Goal: Task Accomplishment & Management: Manage account settings

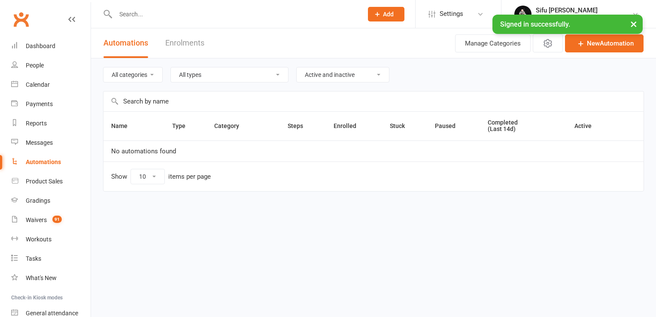
click at [175, 13] on input "text" at bounding box center [235, 14] width 244 height 12
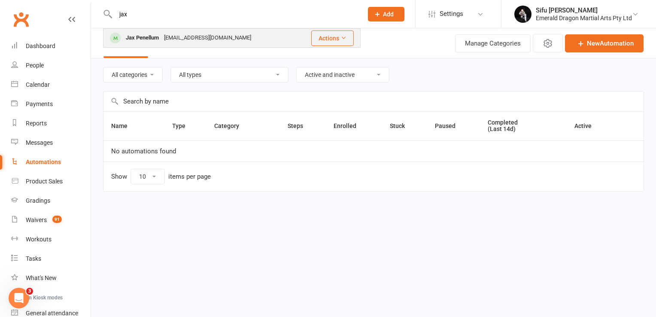
type input "jax"
click at [163, 36] on div "[EMAIL_ADDRESS][DOMAIN_NAME]" at bounding box center [207, 38] width 92 height 12
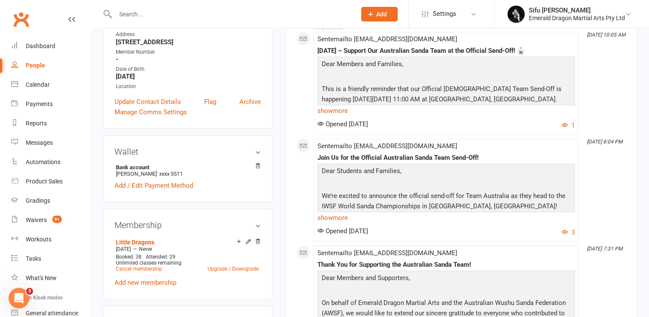
scroll to position [86, 0]
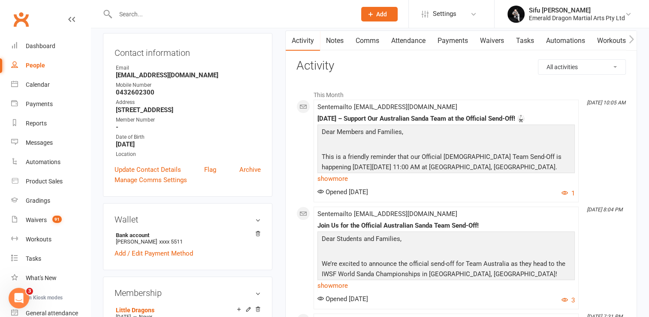
click at [458, 41] on link "Payments" at bounding box center [453, 41] width 42 height 20
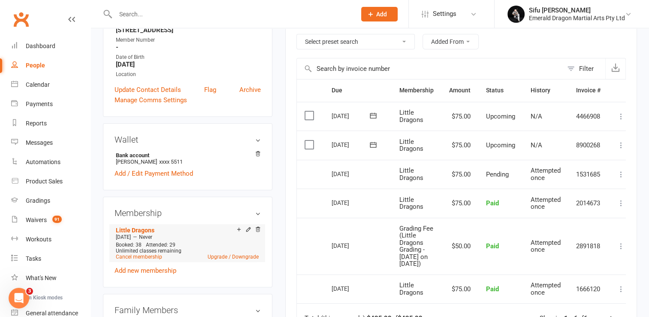
scroll to position [172, 0]
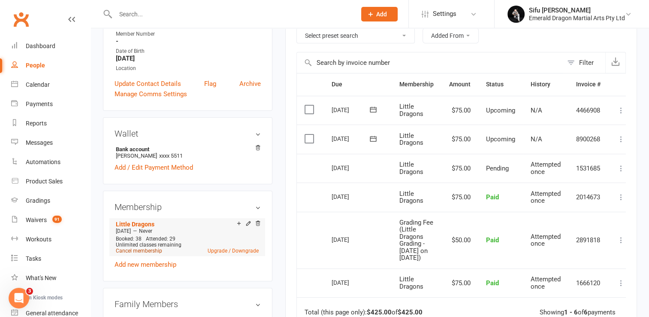
click at [147, 251] on link "Cancel membership" at bounding box center [139, 251] width 46 height 6
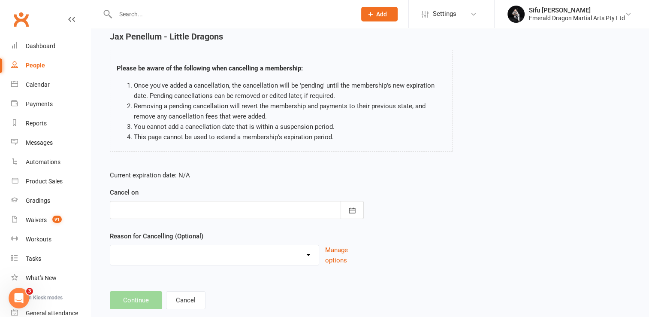
scroll to position [43, 0]
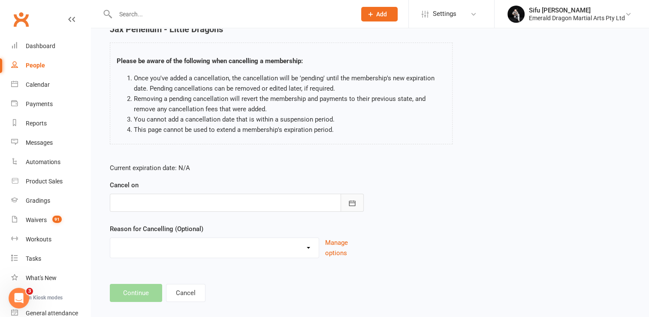
click at [350, 203] on icon "button" at bounding box center [352, 203] width 9 height 9
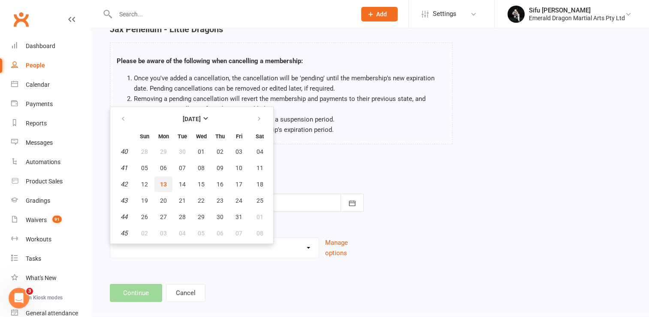
click at [162, 184] on span "13" at bounding box center [163, 184] width 7 height 7
type input "[DATE]"
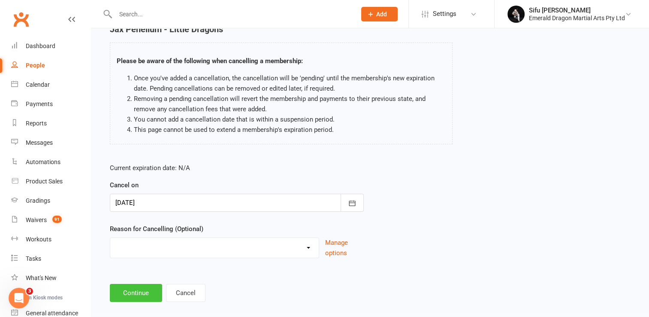
click at [142, 294] on button "Continue" at bounding box center [136, 293] width 52 height 18
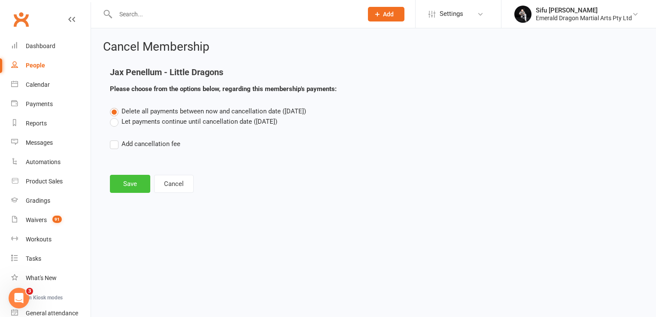
click at [126, 183] on button "Save" at bounding box center [130, 184] width 40 height 18
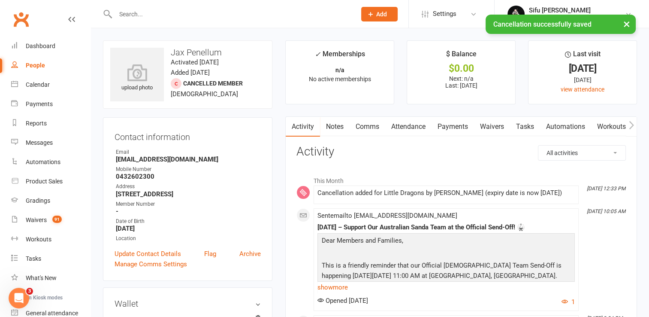
click at [462, 126] on link "Payments" at bounding box center [453, 127] width 42 height 20
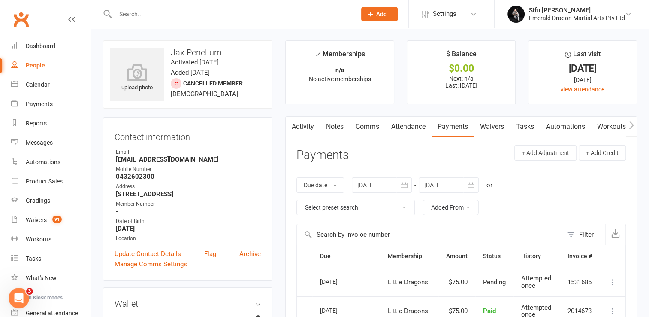
click at [156, 15] on input "text" at bounding box center [231, 14] width 237 height 12
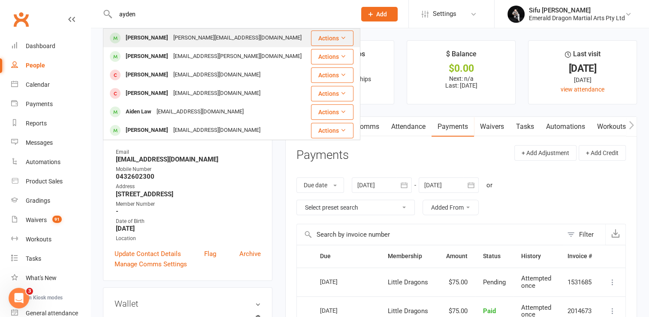
type input "ayden"
click at [158, 35] on div "[PERSON_NAME]" at bounding box center [147, 38] width 48 height 12
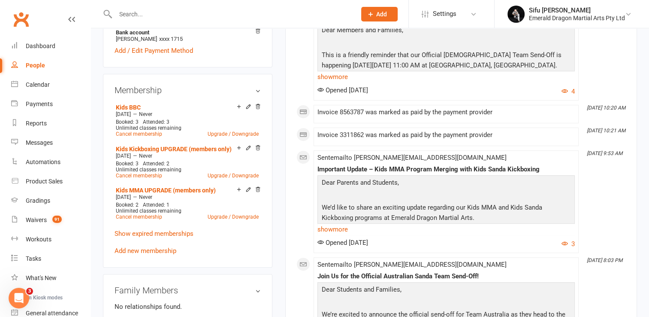
scroll to position [300, 0]
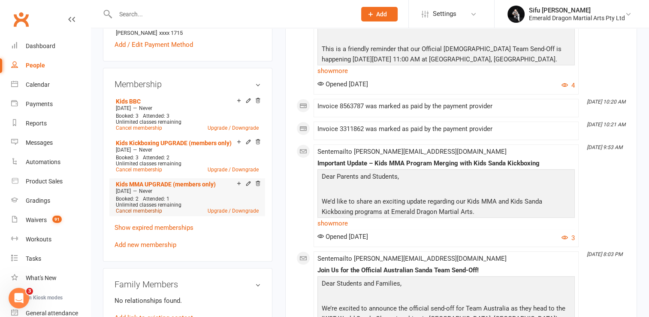
click at [151, 208] on link "Cancel membership" at bounding box center [139, 211] width 46 height 6
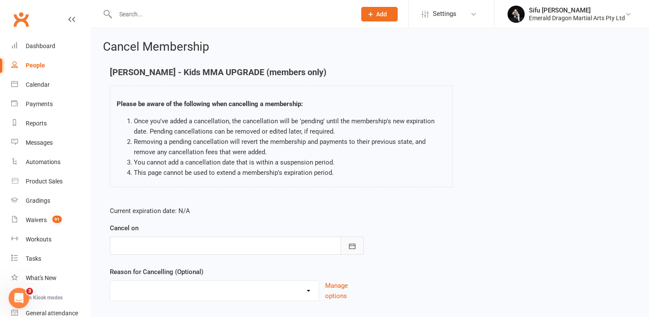
click at [354, 248] on icon "button" at bounding box center [352, 246] width 9 height 9
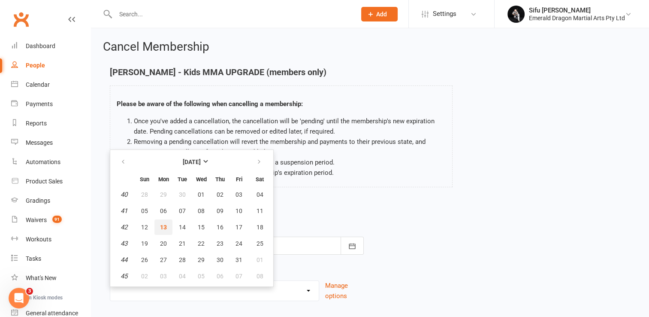
click at [163, 228] on span "13" at bounding box center [163, 227] width 7 height 7
type input "[DATE]"
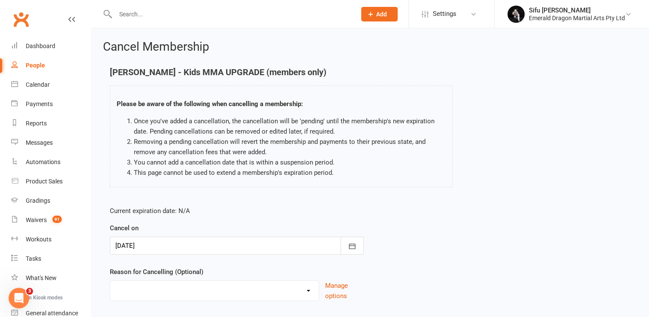
scroll to position [53, 0]
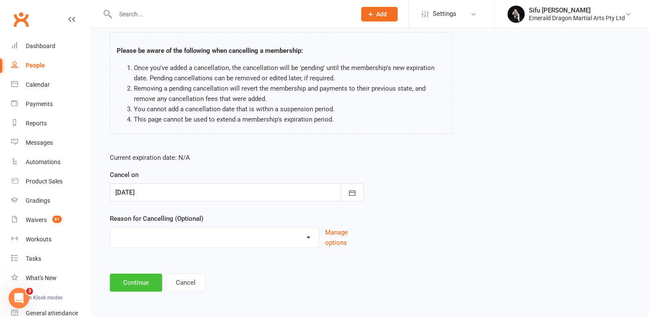
click at [144, 285] on button "Continue" at bounding box center [136, 282] width 52 height 18
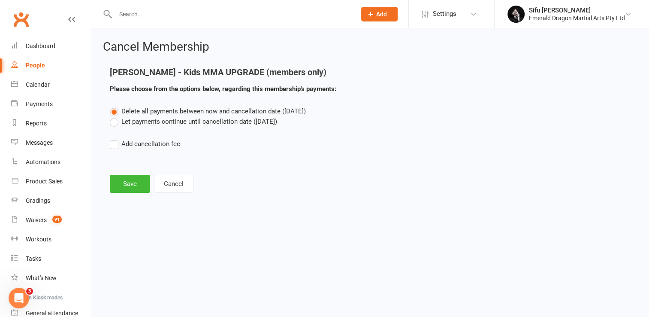
scroll to position [0, 0]
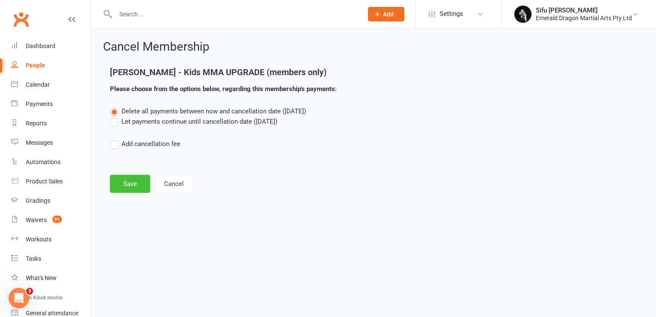
click at [138, 185] on button "Save" at bounding box center [130, 184] width 40 height 18
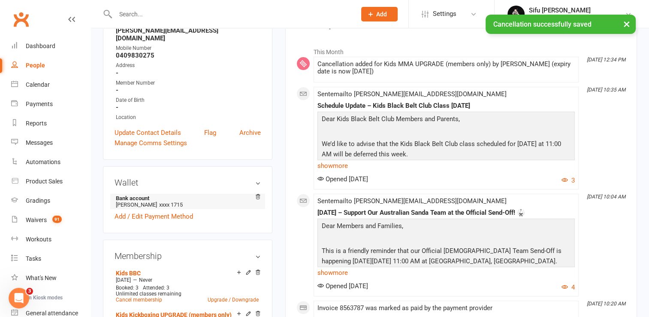
scroll to position [215, 0]
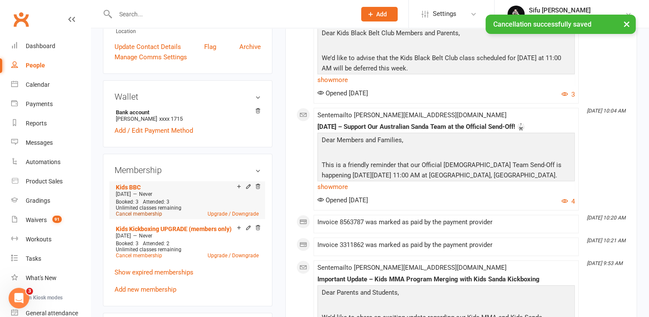
click at [140, 211] on link "Cancel membership" at bounding box center [139, 214] width 46 height 6
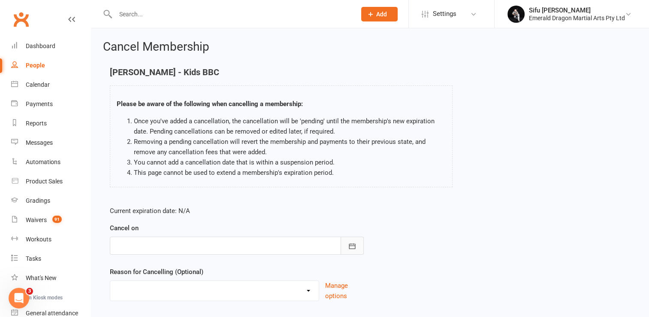
click at [353, 250] on button "button" at bounding box center [352, 245] width 23 height 18
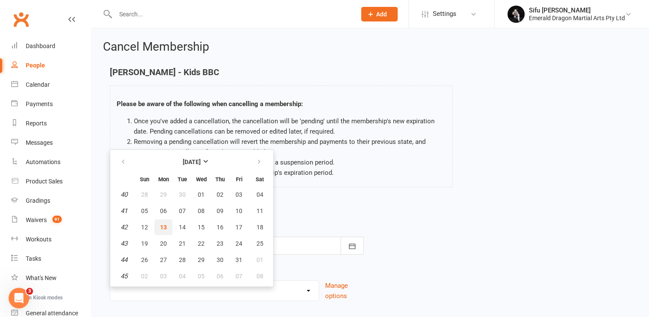
click at [169, 227] on button "13" at bounding box center [163, 226] width 18 height 15
type input "[DATE]"
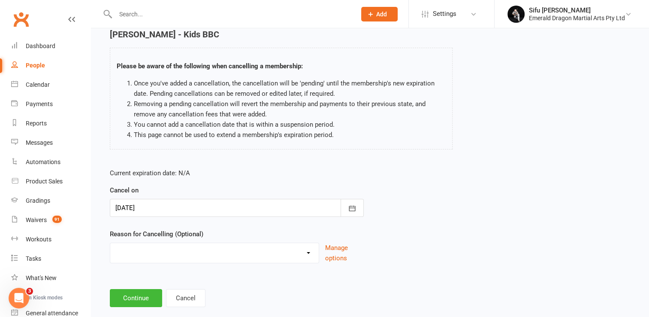
scroll to position [53, 0]
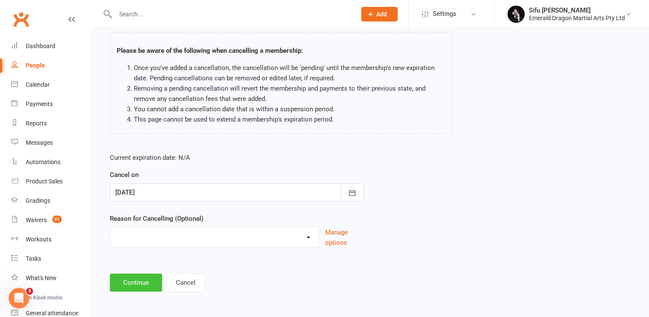
click at [147, 287] on button "Continue" at bounding box center [136, 282] width 52 height 18
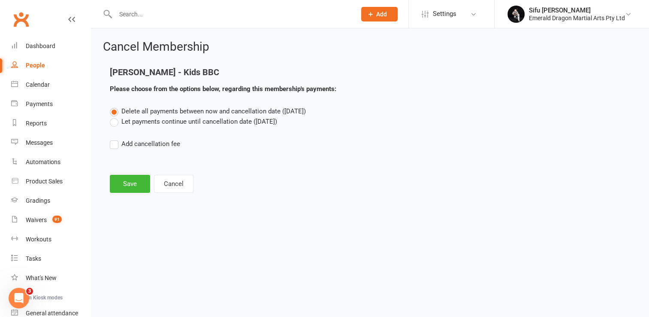
scroll to position [0, 0]
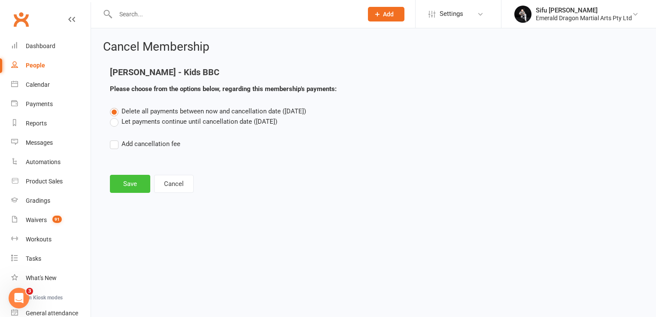
click at [138, 181] on button "Save" at bounding box center [130, 184] width 40 height 18
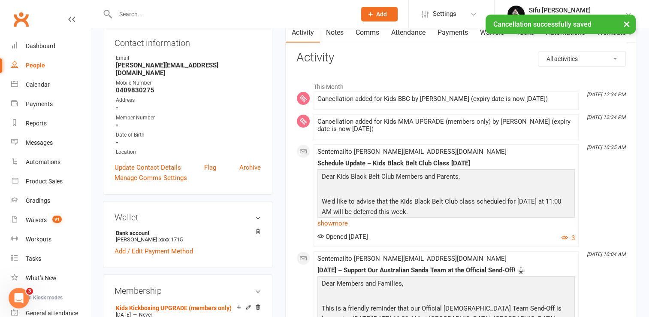
scroll to position [172, 0]
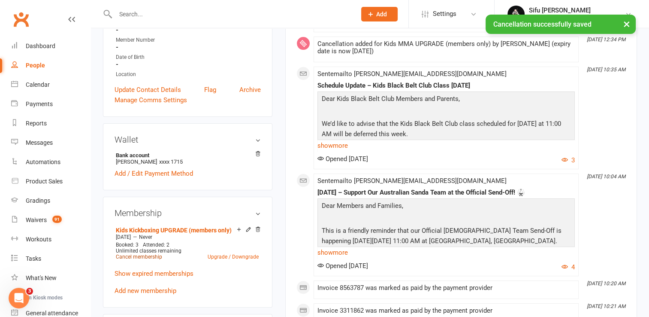
click at [147, 254] on link "Cancel membership" at bounding box center [139, 257] width 46 height 6
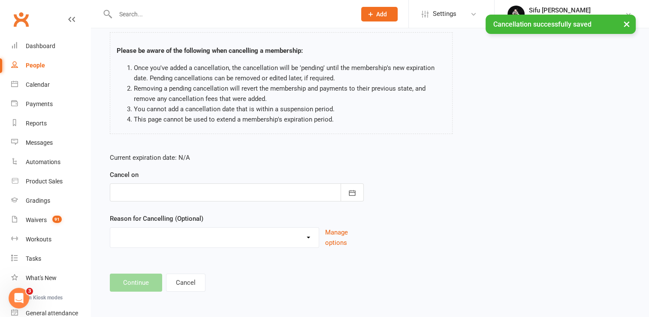
scroll to position [53, 0]
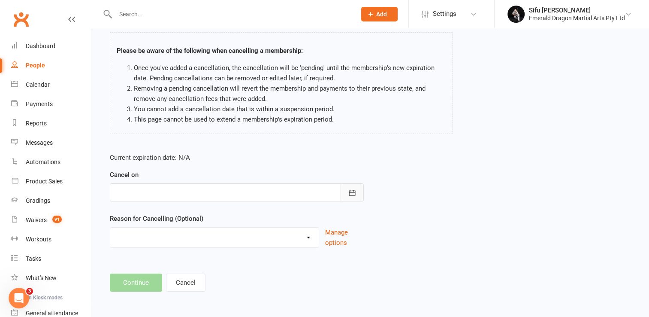
click at [346, 193] on button "button" at bounding box center [352, 192] width 23 height 18
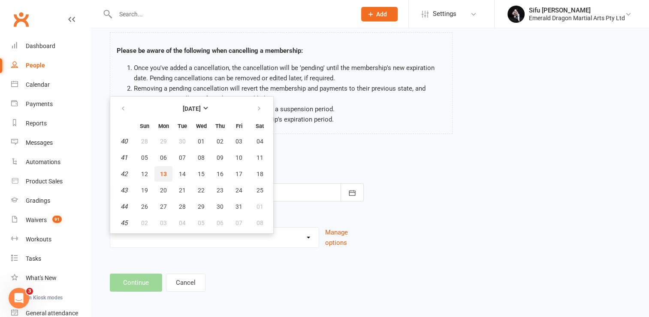
click at [169, 175] on button "13" at bounding box center [163, 173] width 18 height 15
type input "[DATE]"
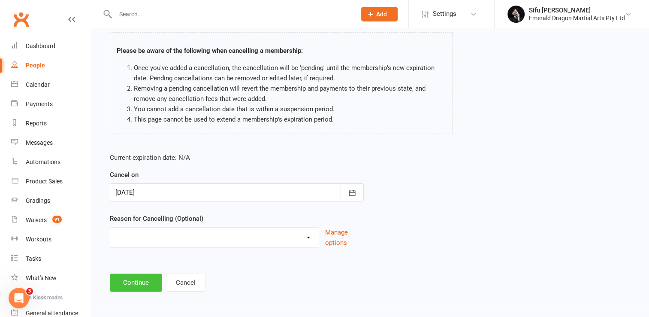
click at [150, 277] on button "Continue" at bounding box center [136, 282] width 52 height 18
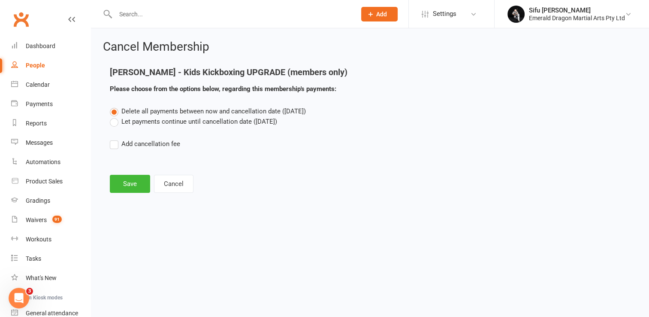
scroll to position [0, 0]
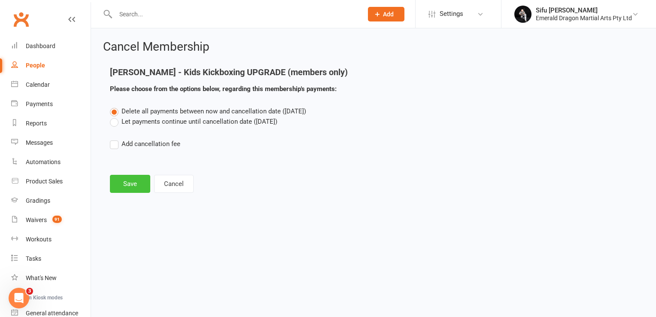
click at [137, 185] on button "Save" at bounding box center [130, 184] width 40 height 18
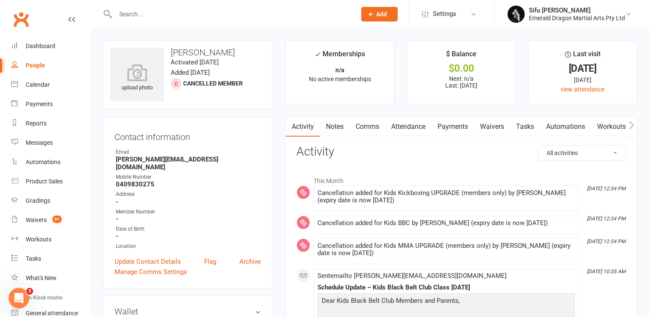
click at [167, 10] on input "text" at bounding box center [231, 14] width 237 height 12
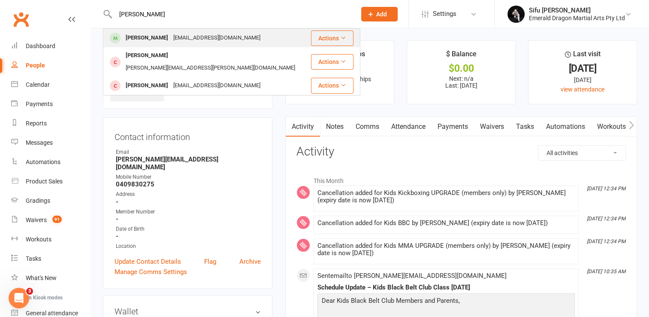
type input "[PERSON_NAME]"
click at [171, 37] on div "[EMAIL_ADDRESS][DOMAIN_NAME]" at bounding box center [217, 38] width 92 height 12
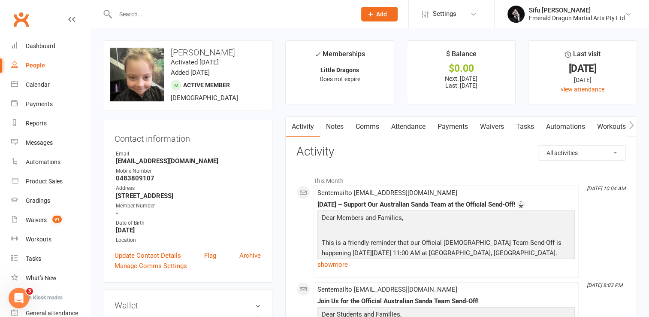
click at [457, 124] on link "Payments" at bounding box center [453, 127] width 42 height 20
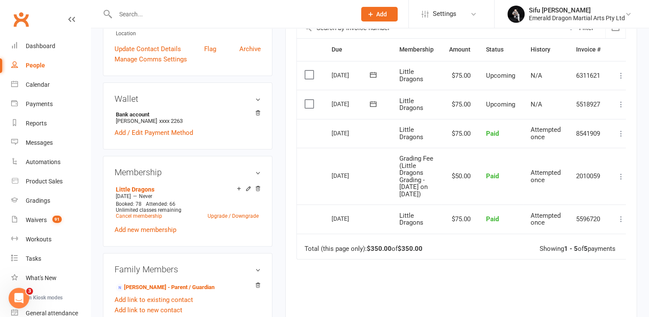
scroll to position [215, 0]
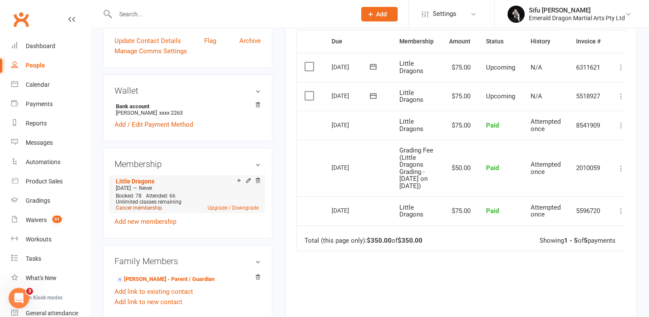
click at [139, 209] on link "Cancel membership" at bounding box center [139, 208] width 46 height 6
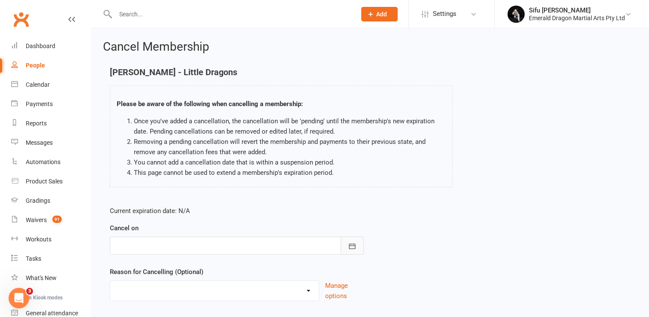
click at [352, 248] on icon "button" at bounding box center [352, 246] width 9 height 9
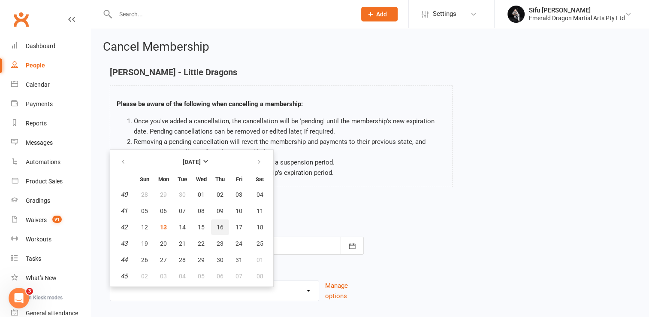
click at [221, 226] on span "16" at bounding box center [220, 227] width 7 height 7
type input "[DATE]"
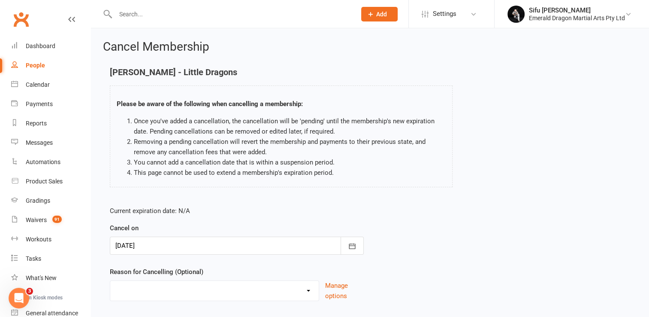
scroll to position [53, 0]
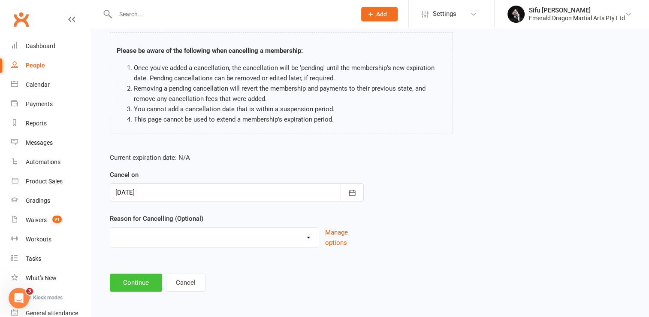
click at [147, 282] on button "Continue" at bounding box center [136, 282] width 52 height 18
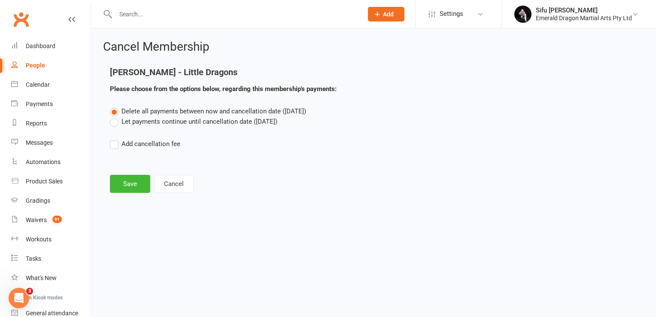
click at [114, 123] on label "Let payments continue until cancellation date ([DATE])" at bounding box center [193, 121] width 167 height 10
click at [114, 116] on input "Let payments continue until cancellation date ([DATE])" at bounding box center [113, 116] width 6 height 0
click at [131, 184] on button "Save" at bounding box center [130, 184] width 40 height 18
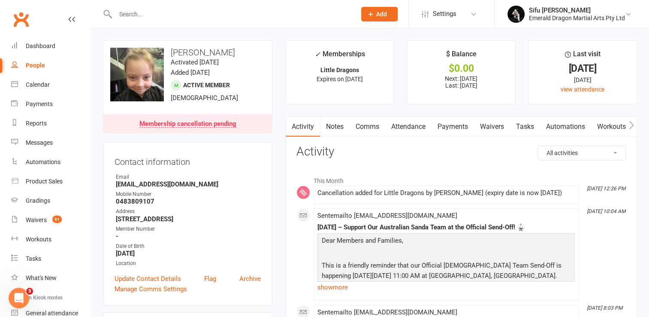
click at [147, 12] on input "text" at bounding box center [231, 14] width 237 height 12
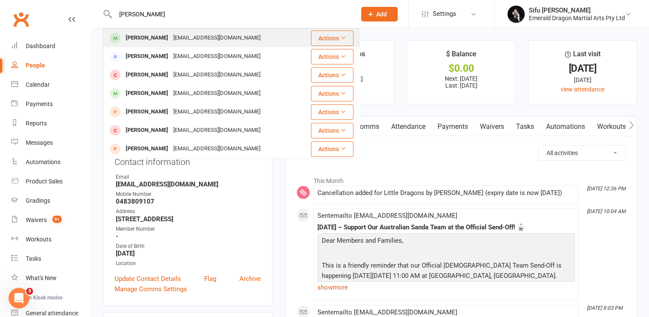
type input "[PERSON_NAME]"
click at [150, 33] on div "[PERSON_NAME]" at bounding box center [147, 38] width 48 height 12
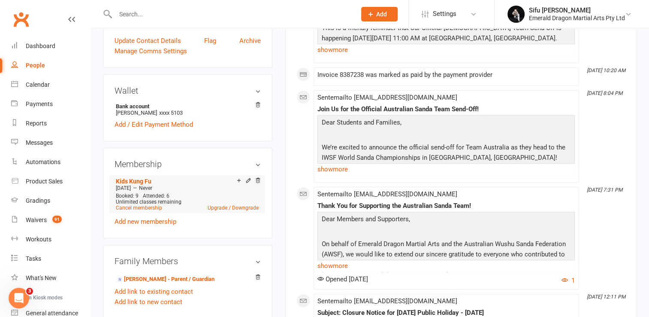
scroll to position [86, 0]
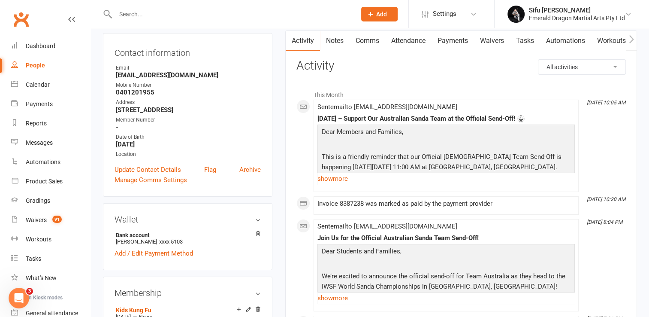
click at [440, 39] on link "Payments" at bounding box center [453, 41] width 42 height 20
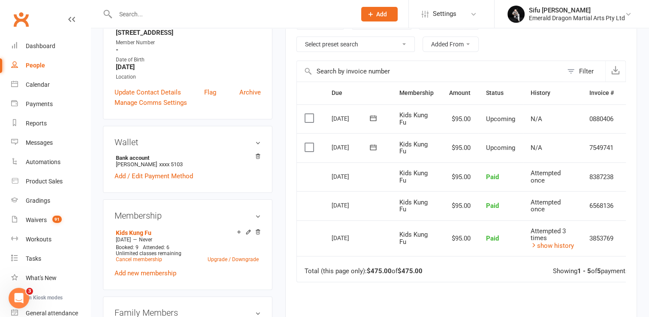
scroll to position [172, 0]
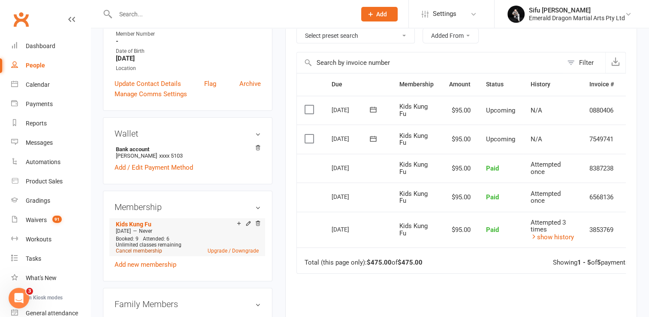
click at [146, 251] on link "Cancel membership" at bounding box center [139, 251] width 46 height 6
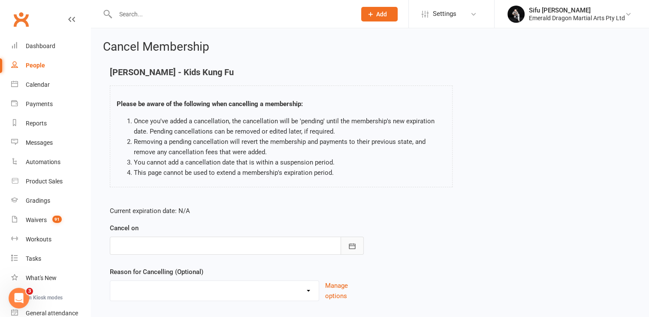
click at [354, 245] on icon "button" at bounding box center [352, 246] width 9 height 9
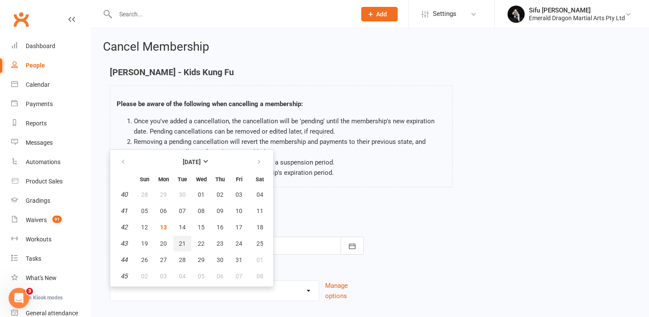
click at [187, 245] on button "21" at bounding box center [182, 243] width 18 height 15
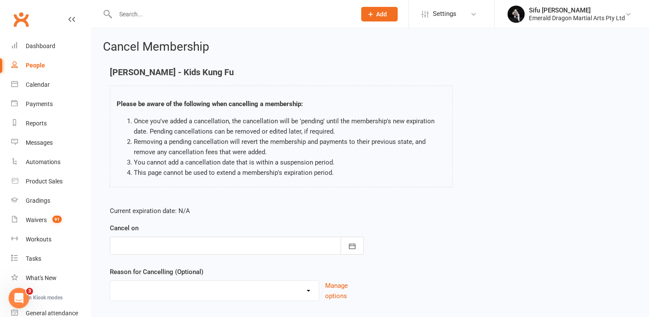
type input "[DATE]"
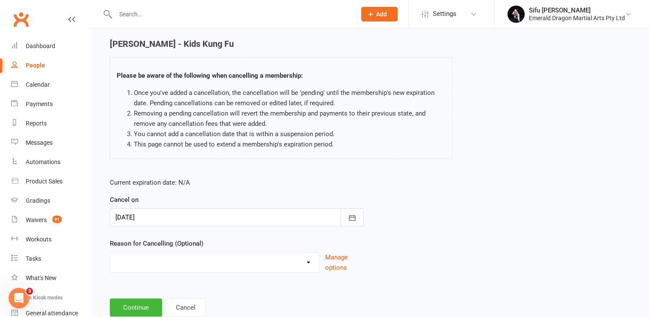
scroll to position [53, 0]
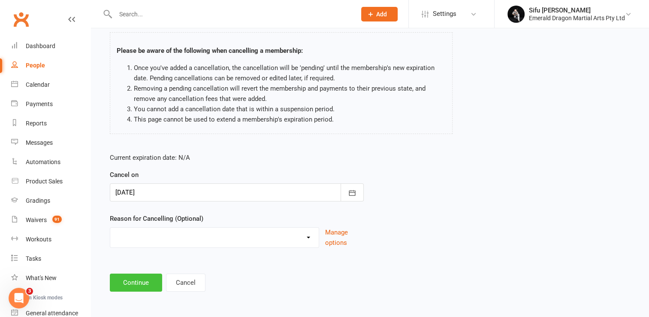
click at [145, 282] on button "Continue" at bounding box center [136, 282] width 52 height 18
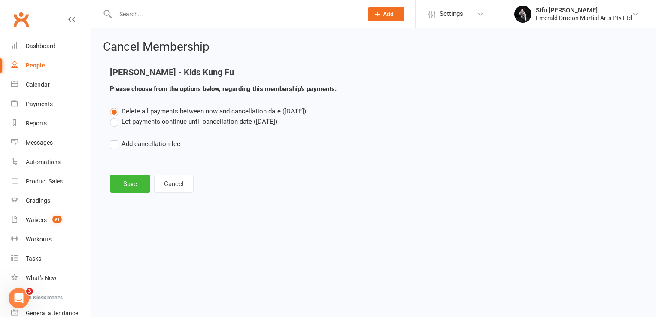
click at [115, 121] on label "Let payments continue until cancellation date ([DATE])" at bounding box center [193, 121] width 167 height 10
click at [115, 116] on input "Let payments continue until cancellation date ([DATE])" at bounding box center [113, 116] width 6 height 0
click at [130, 187] on button "Save" at bounding box center [130, 184] width 40 height 18
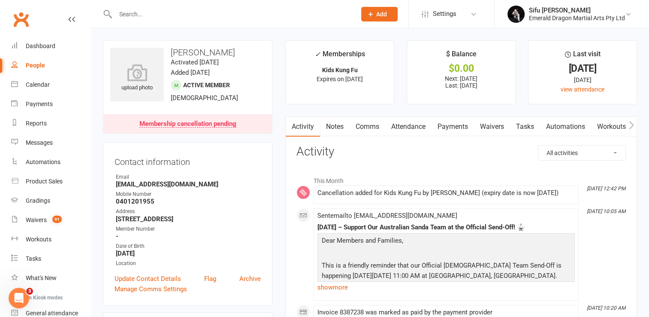
click at [158, 12] on input "text" at bounding box center [231, 14] width 237 height 12
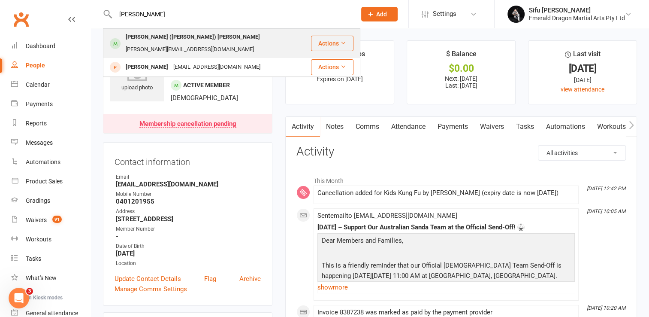
type input "[PERSON_NAME]"
click at [170, 34] on div "[PERSON_NAME] ([PERSON_NAME]) [PERSON_NAME]" at bounding box center [192, 37] width 139 height 12
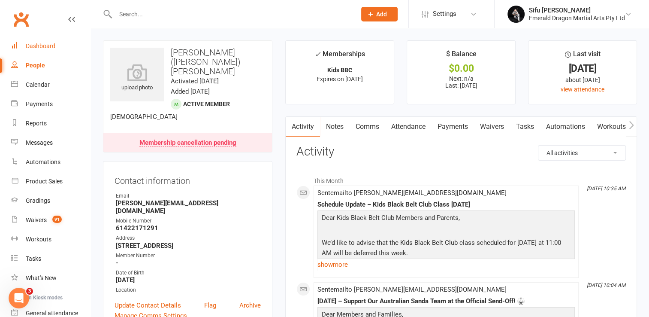
click at [48, 47] on div "Dashboard" at bounding box center [41, 45] width 30 height 7
